Goal: Find specific page/section: Find specific page/section

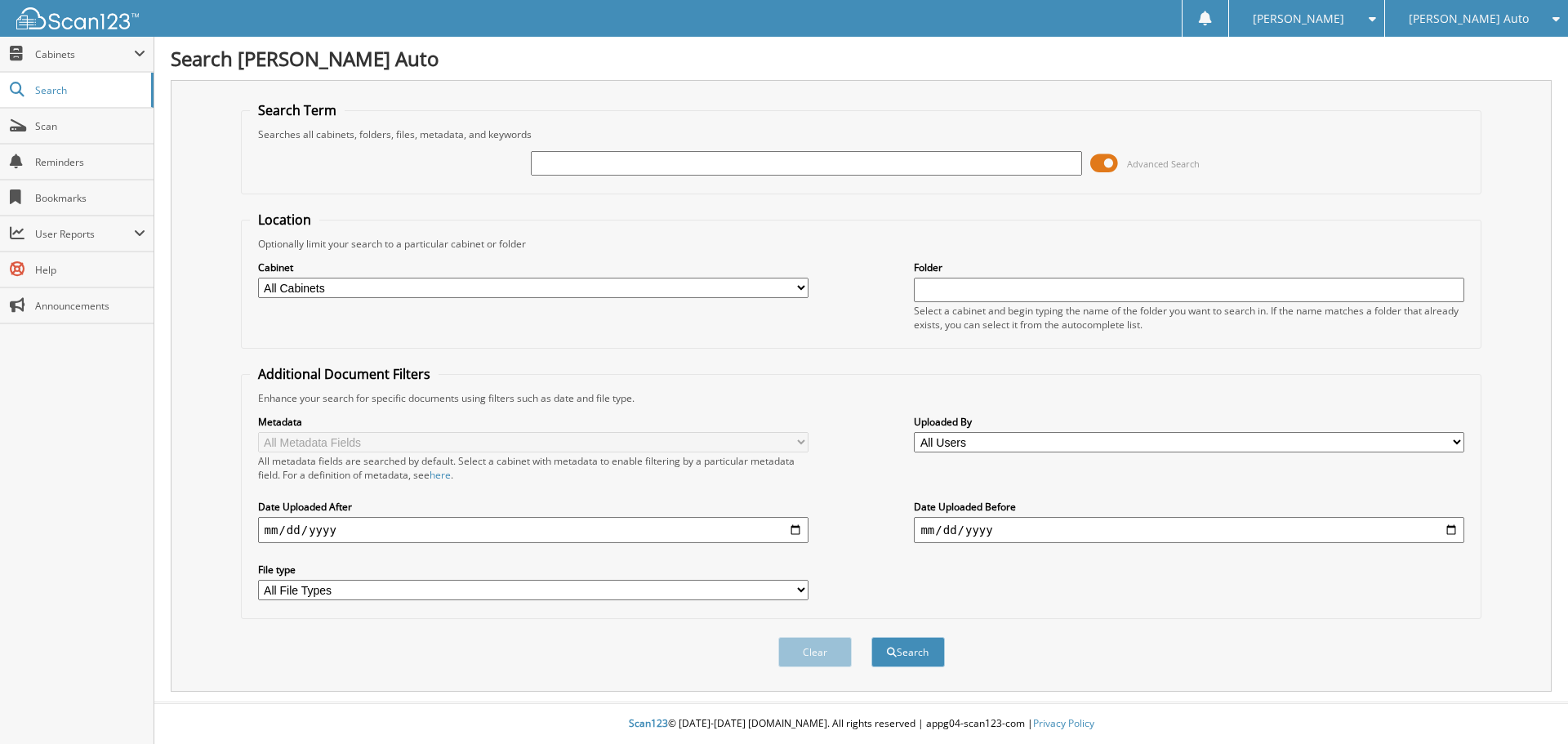
click at [799, 159] on input "text" at bounding box center [806, 163] width 550 height 24
type input "2M25265A"
click at [1110, 162] on span at bounding box center [1104, 163] width 28 height 24
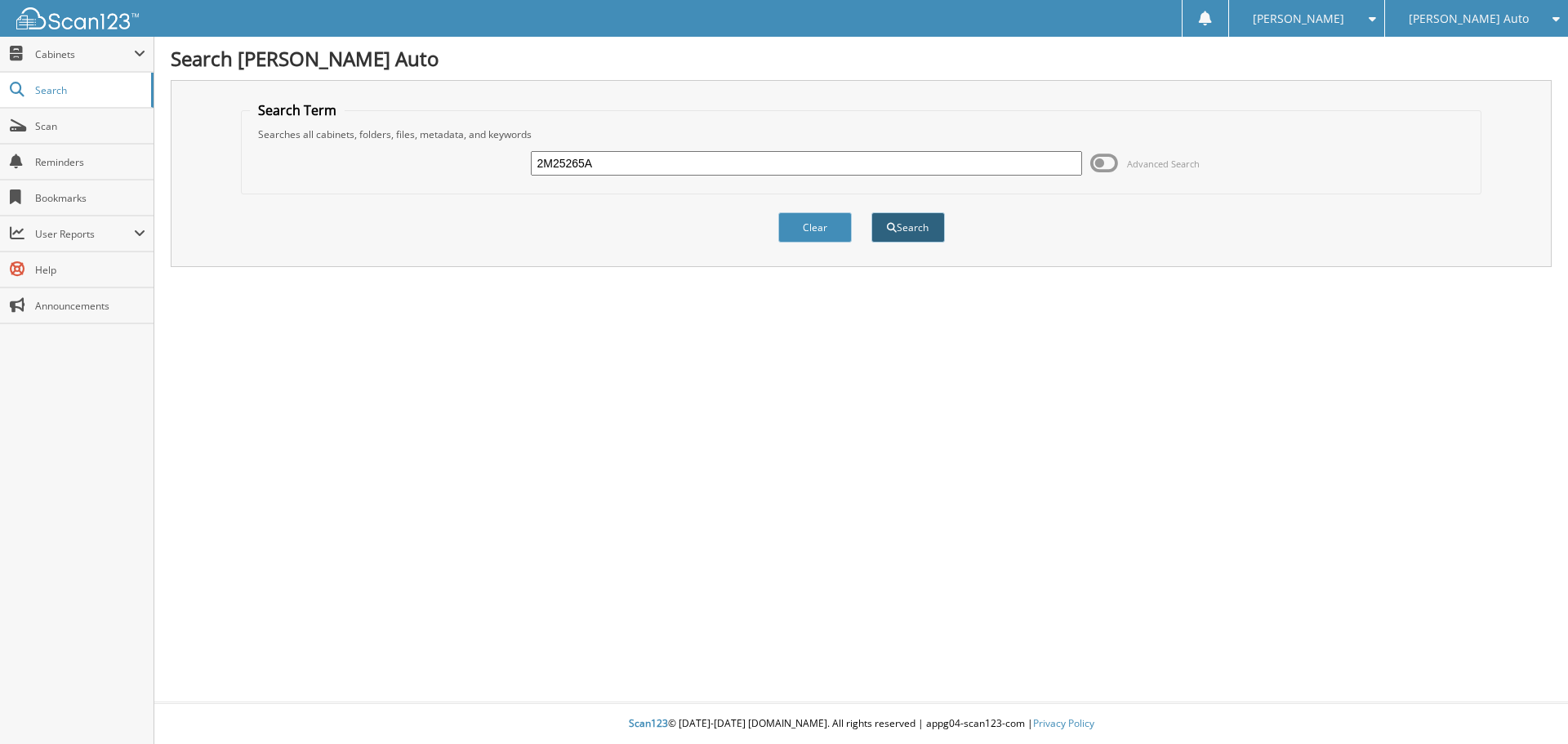
click at [934, 231] on button "Search" at bounding box center [908, 228] width 74 height 30
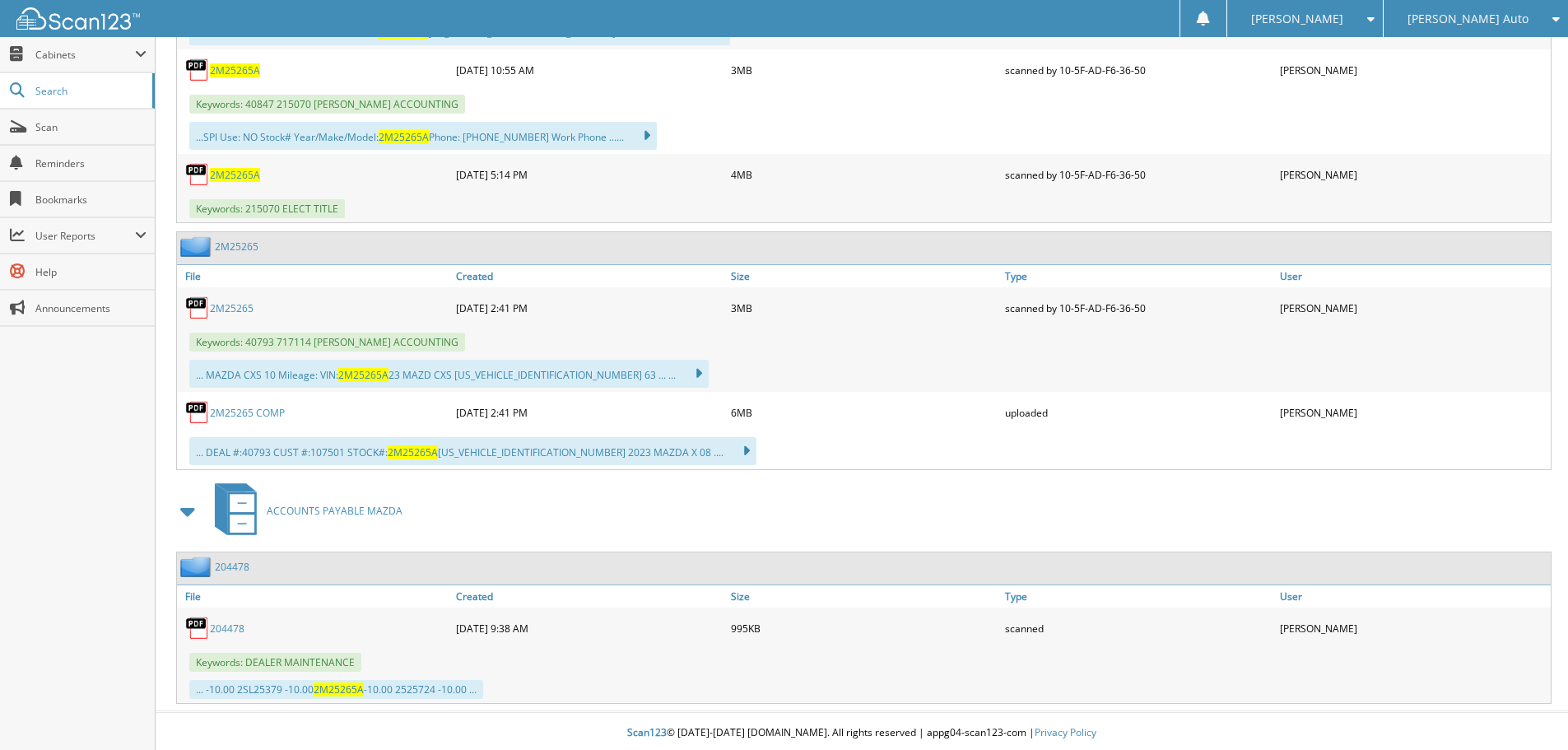
scroll to position [924, 0]
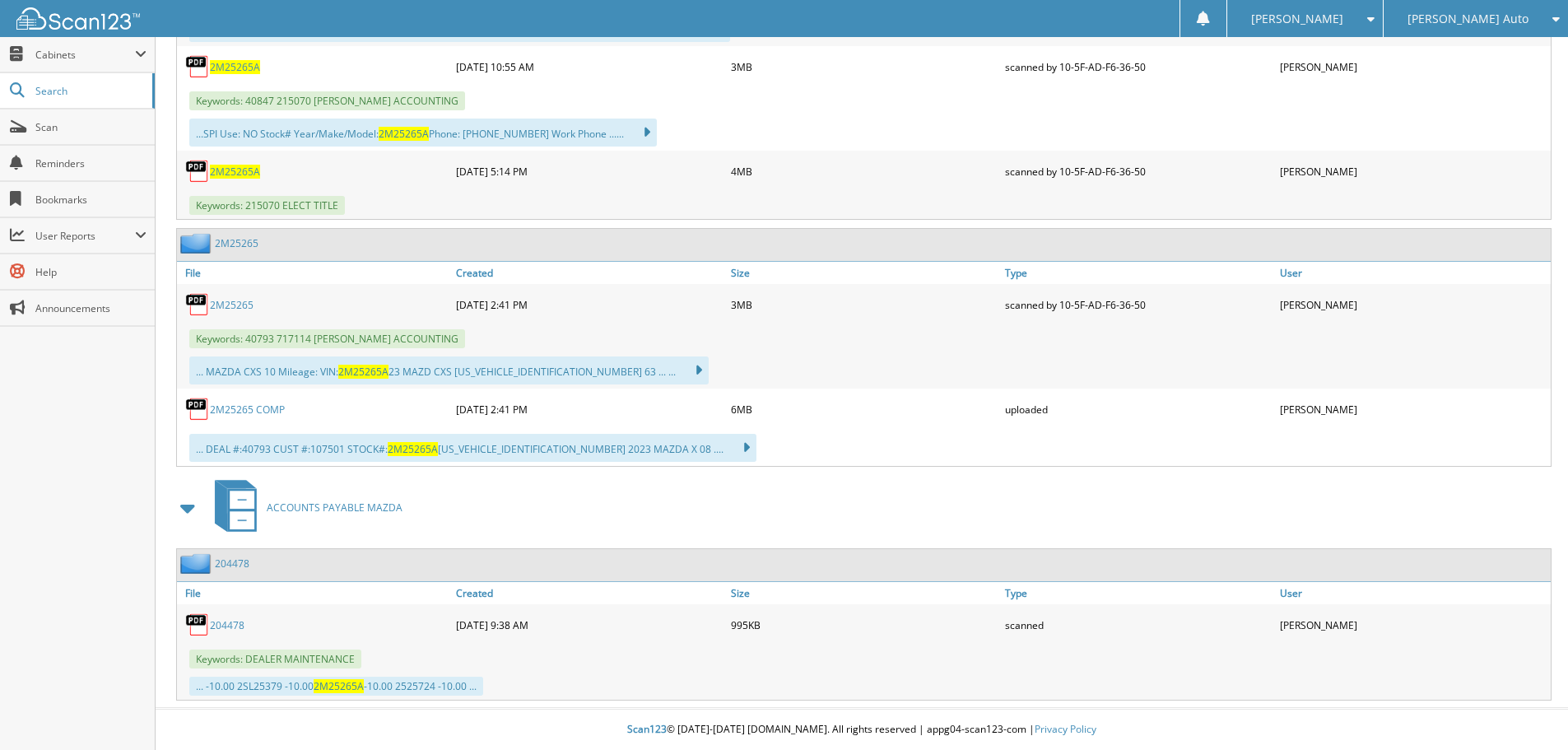
click at [241, 305] on link "2M25265" at bounding box center [231, 305] width 43 height 14
click at [220, 172] on span "2M25265A" at bounding box center [235, 171] width 51 height 14
click at [234, 169] on span "2M25265A" at bounding box center [235, 171] width 51 height 14
click at [238, 179] on div "2M25265A" at bounding box center [314, 171] width 275 height 33
click at [219, 168] on span "2M25265A" at bounding box center [235, 171] width 51 height 14
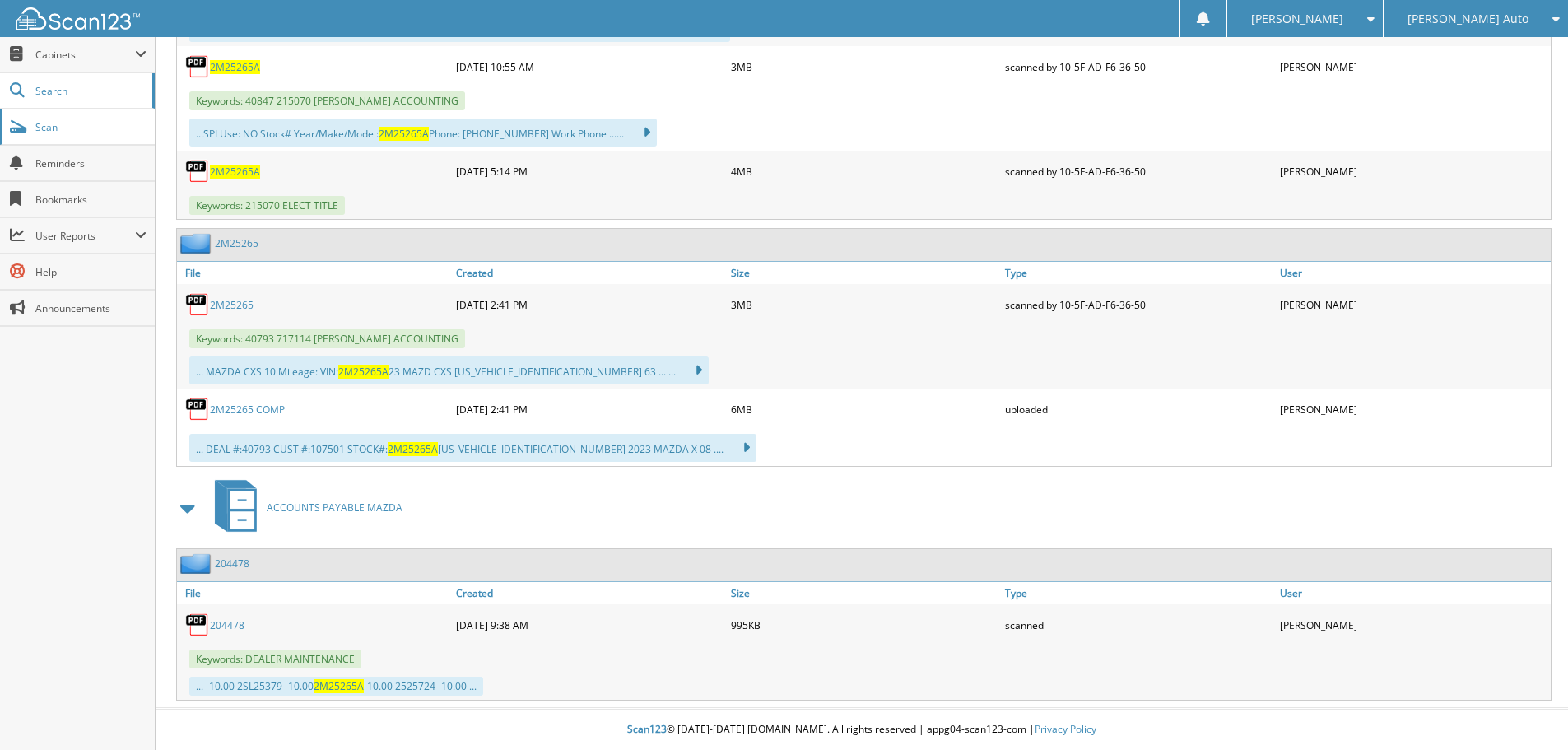
click at [44, 133] on span "Scan" at bounding box center [90, 127] width 111 height 14
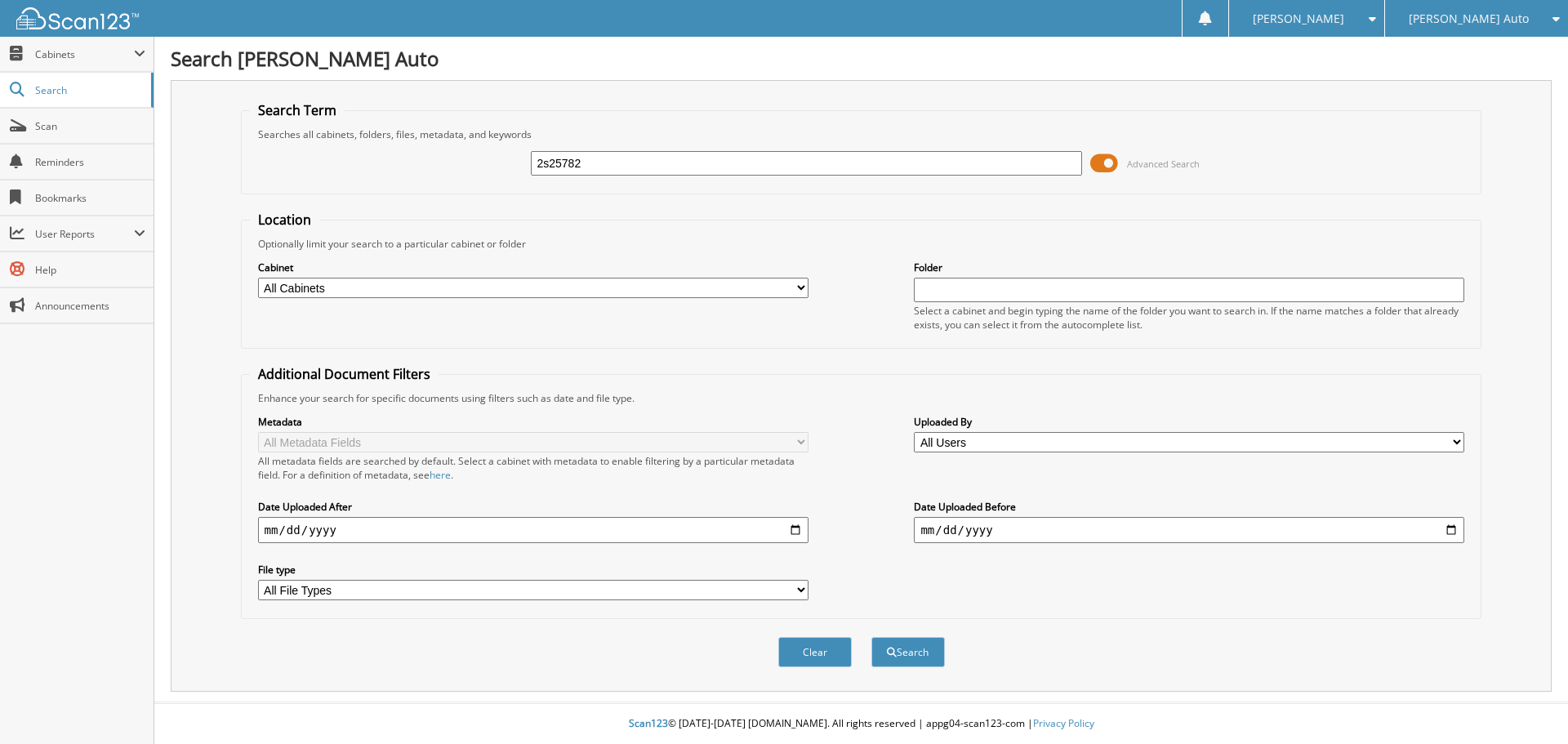
type input "2s25782"
click at [871, 637] on button "Search" at bounding box center [908, 653] width 74 height 30
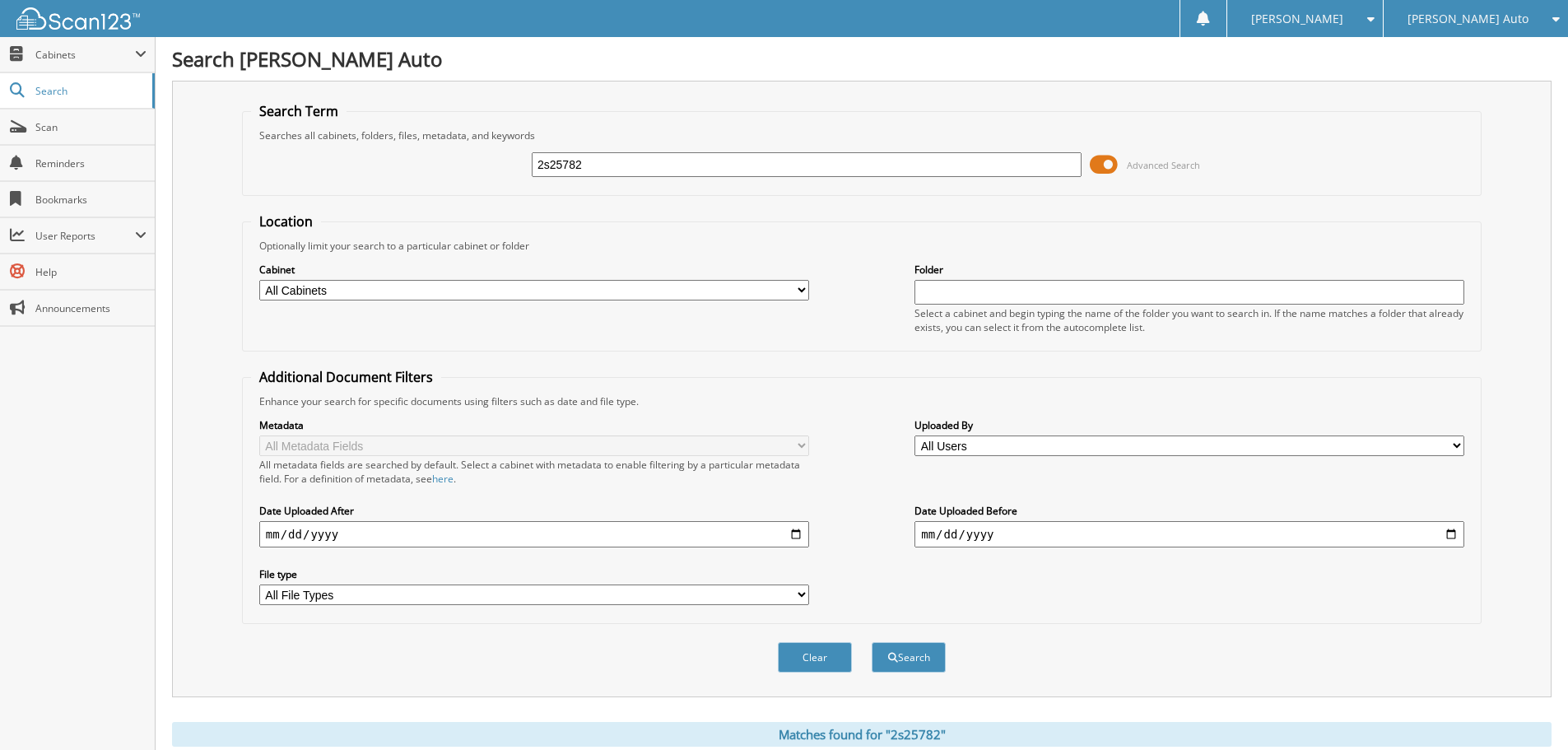
click at [1108, 164] on span at bounding box center [1103, 164] width 28 height 24
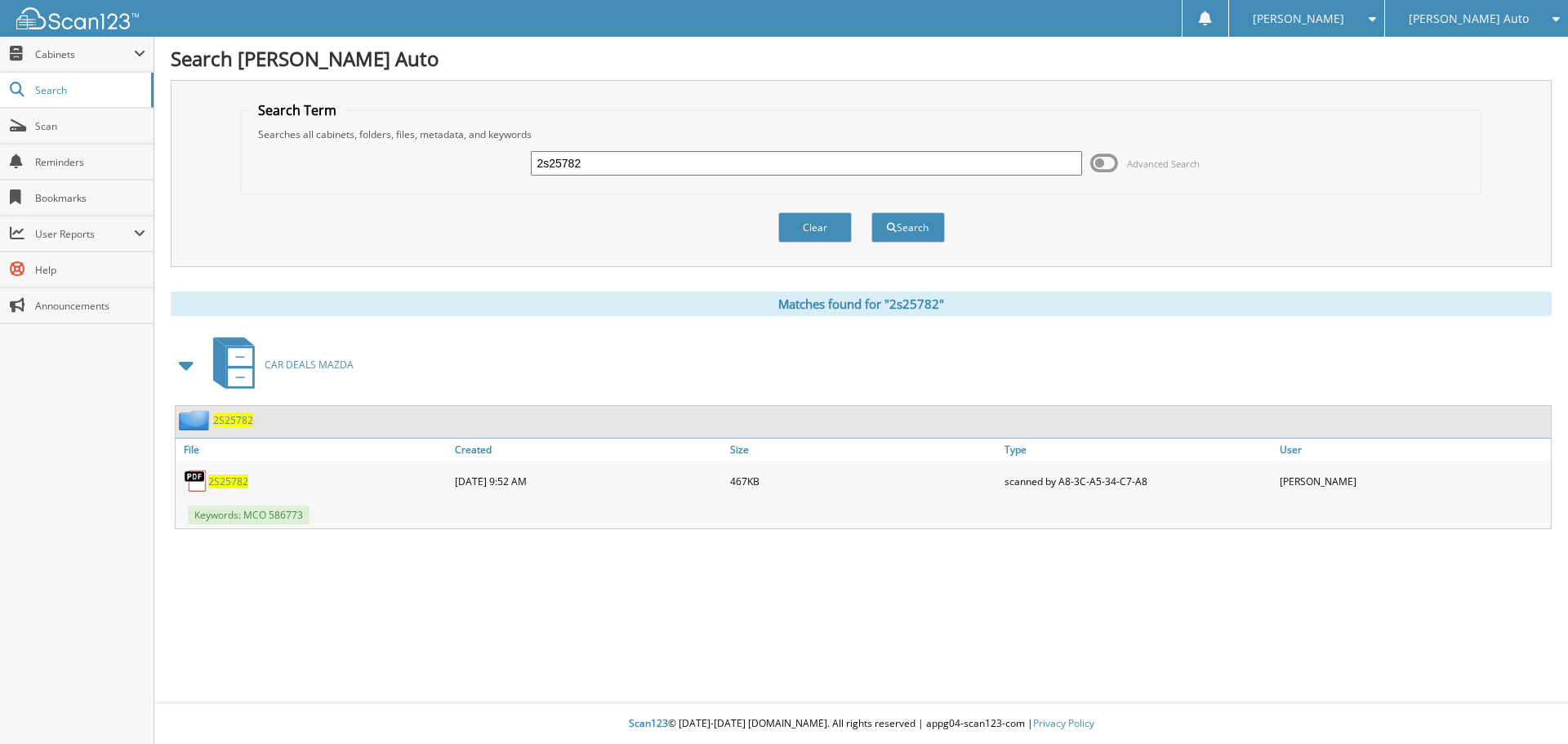
click at [234, 486] on span "2S25782" at bounding box center [228, 480] width 40 height 13
click at [239, 483] on span "2S25782" at bounding box center [228, 480] width 40 height 13
click at [225, 483] on span "2S25782" at bounding box center [228, 480] width 40 height 13
click at [654, 160] on input "2s25782" at bounding box center [806, 163] width 550 height 24
type input "2S25886"
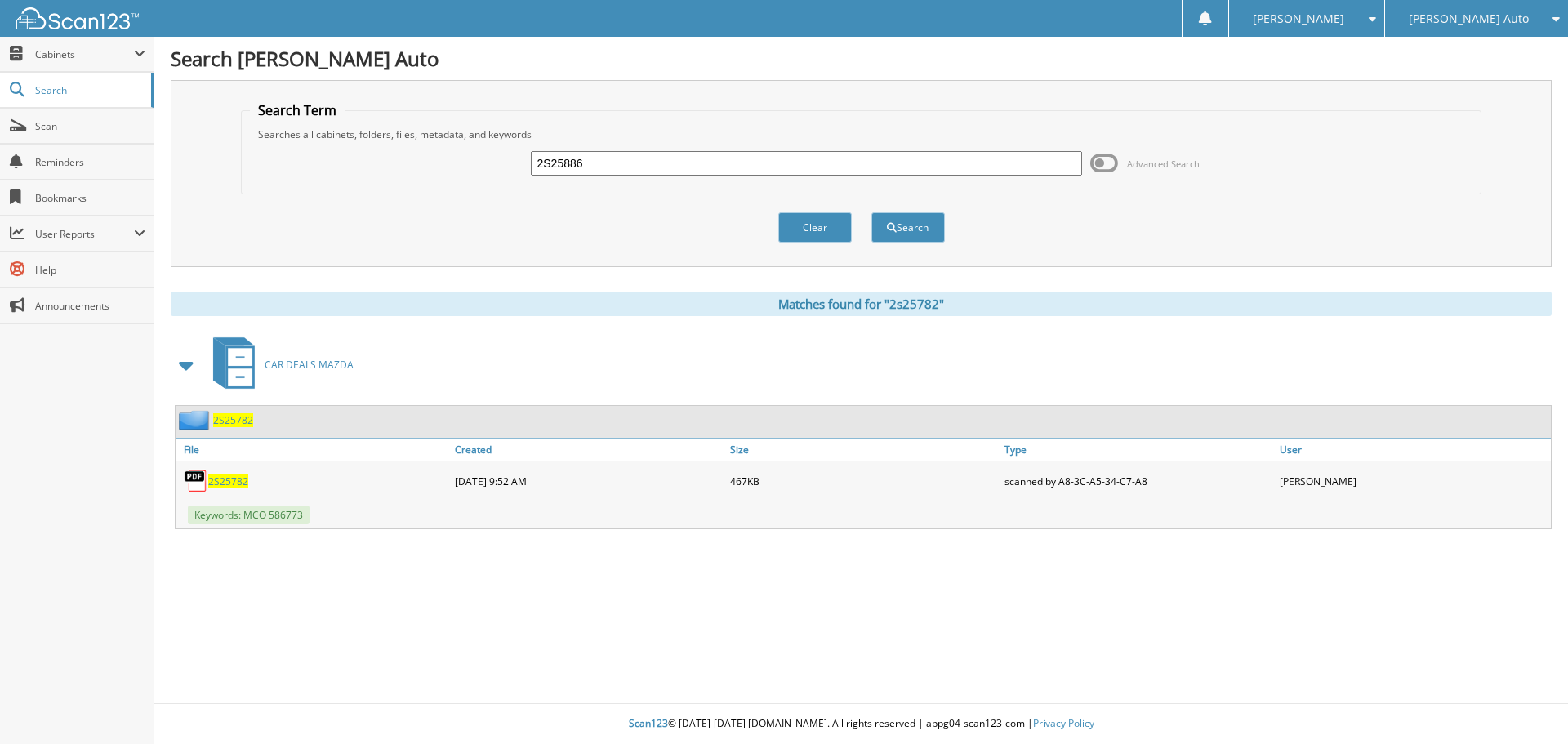
click at [871, 212] on button "Search" at bounding box center [908, 228] width 74 height 30
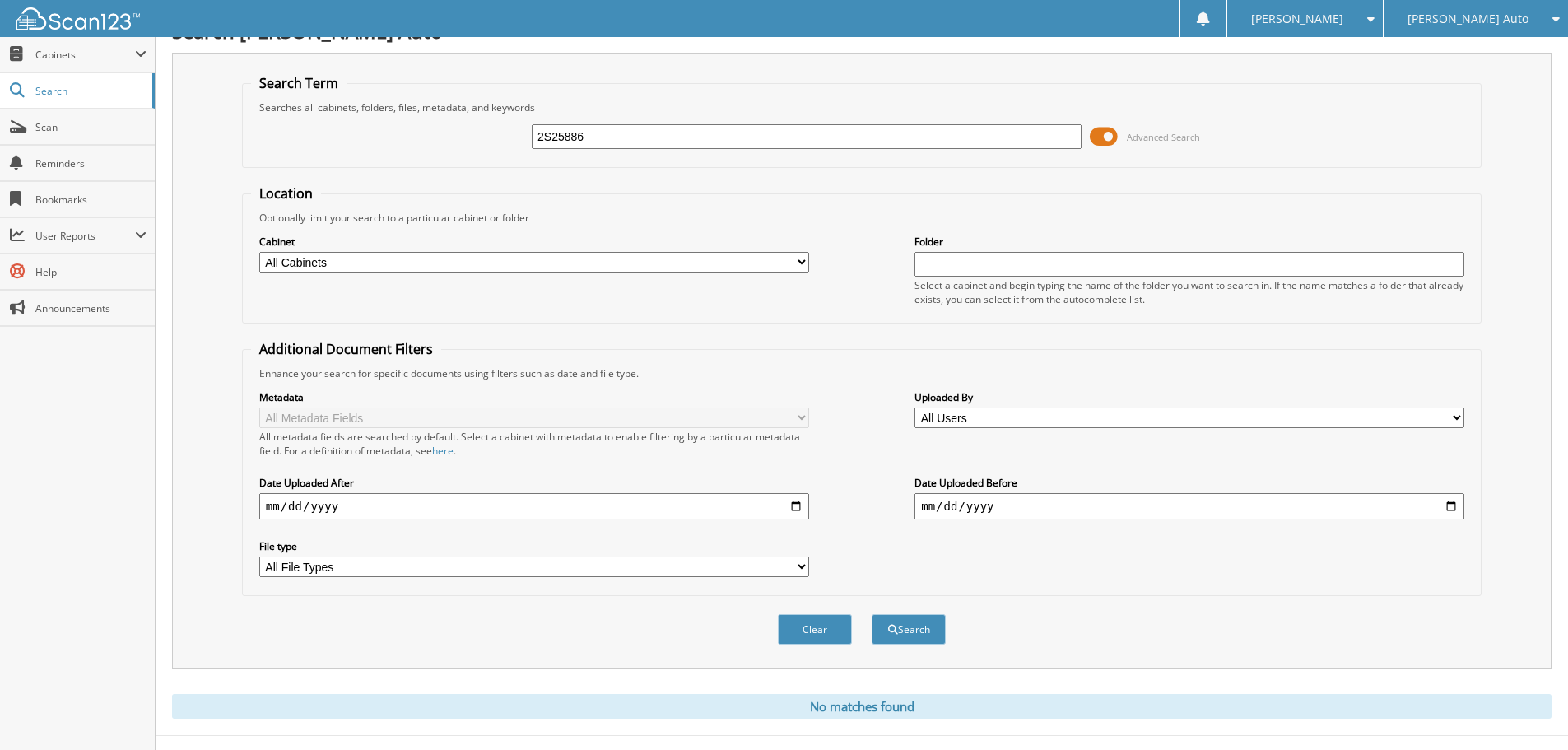
scroll to position [55, 0]
